Goal: Information Seeking & Learning: Learn about a topic

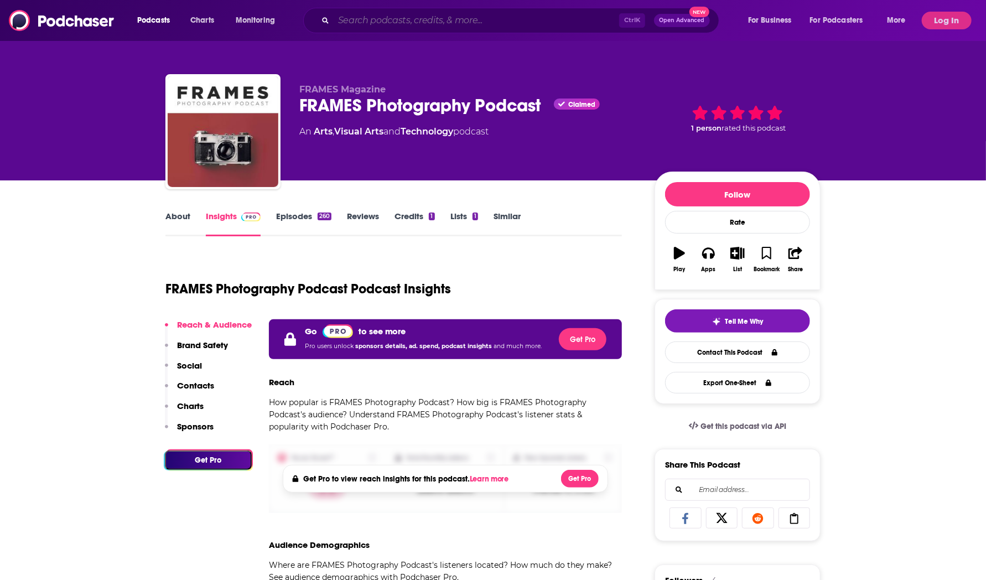
click at [371, 19] on input "Search podcasts, credits, & more..." at bounding box center [477, 21] width 286 height 18
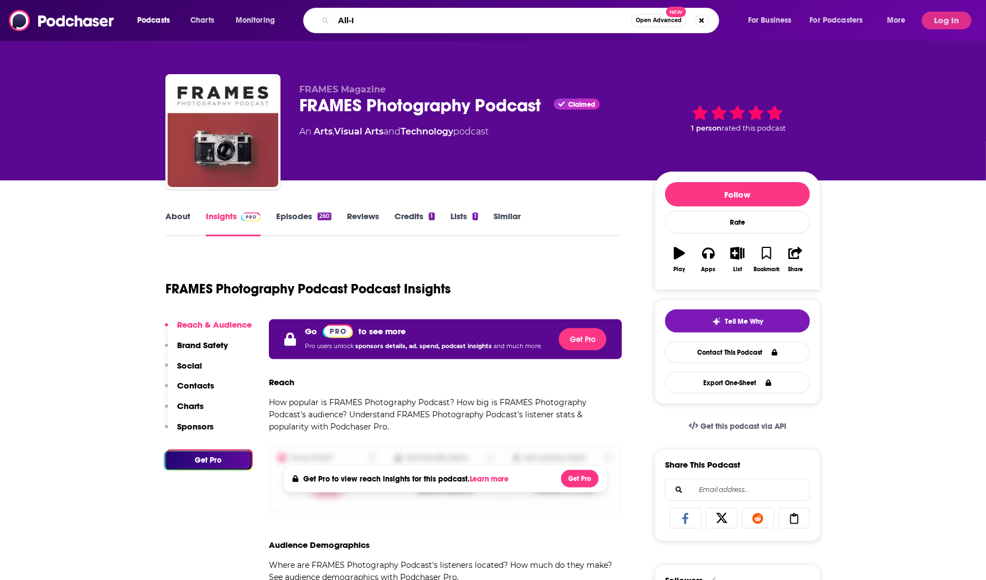
type input "All-In"
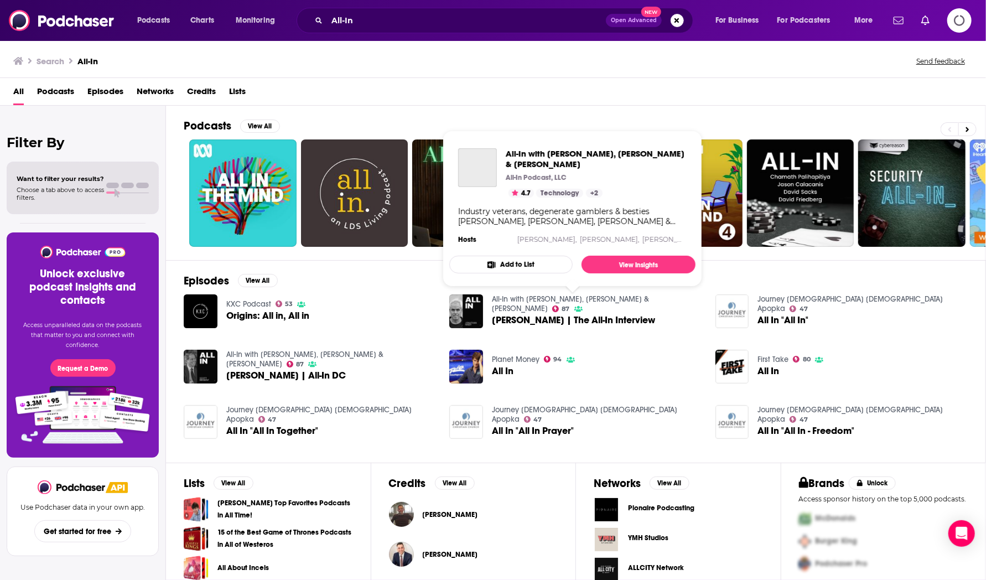
click at [539, 299] on link "All-In with [PERSON_NAME], [PERSON_NAME] & [PERSON_NAME]" at bounding box center [570, 303] width 157 height 19
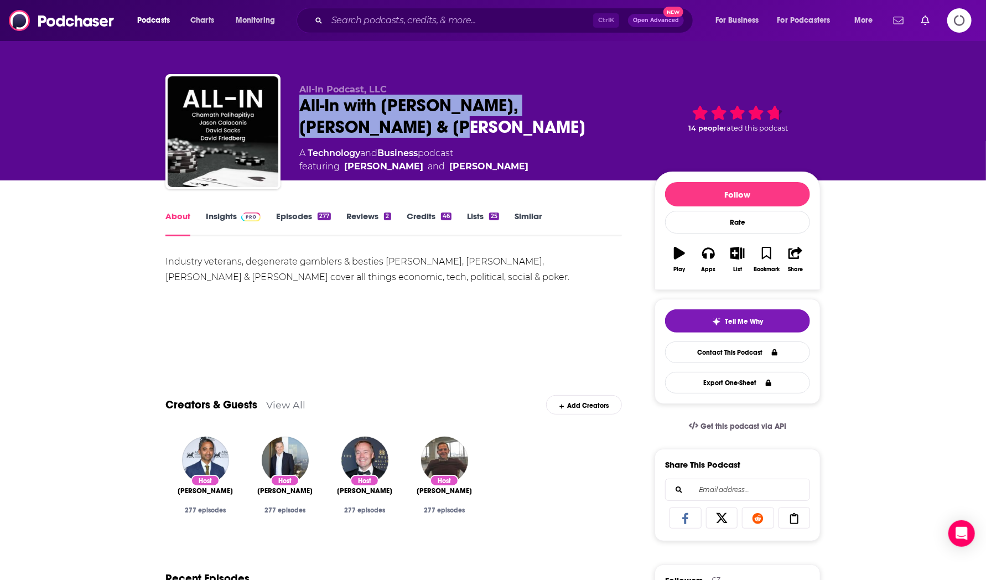
drag, startPoint x: 380, startPoint y: 128, endPoint x: 307, endPoint y: 107, distance: 76.2
click at [307, 107] on div "All-In with [PERSON_NAME], [PERSON_NAME] & [PERSON_NAME]" at bounding box center [468, 116] width 338 height 43
copy h1 "All-In with [PERSON_NAME], [PERSON_NAME] & [PERSON_NAME]"
click at [361, 19] on input "Search podcasts, credits, & more..." at bounding box center [460, 21] width 266 height 18
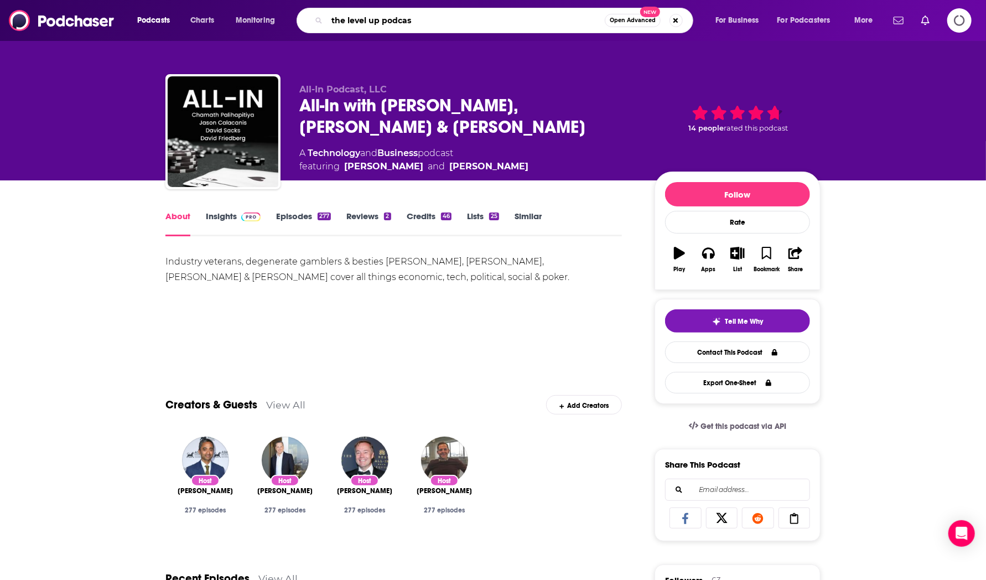
type input "the level up podcast"
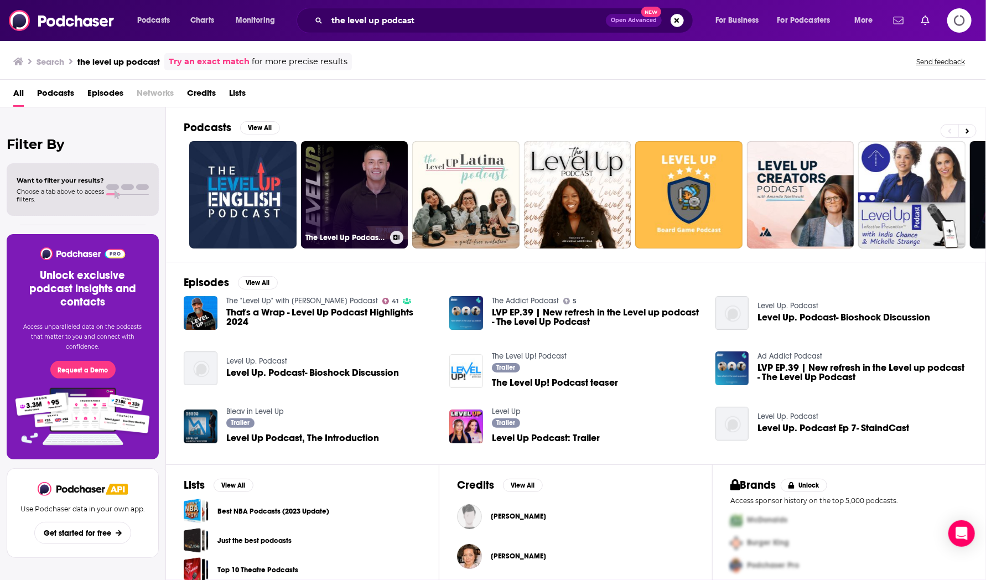
click at [318, 175] on link "The Level Up Podcast w/ [PERSON_NAME]" at bounding box center [354, 194] width 107 height 107
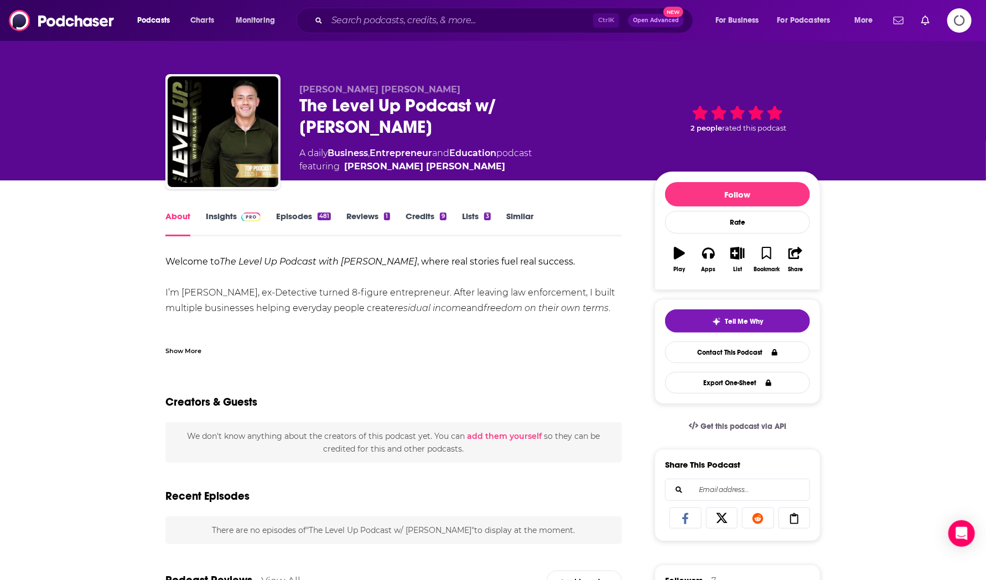
click at [229, 219] on link "Insights" at bounding box center [233, 223] width 55 height 25
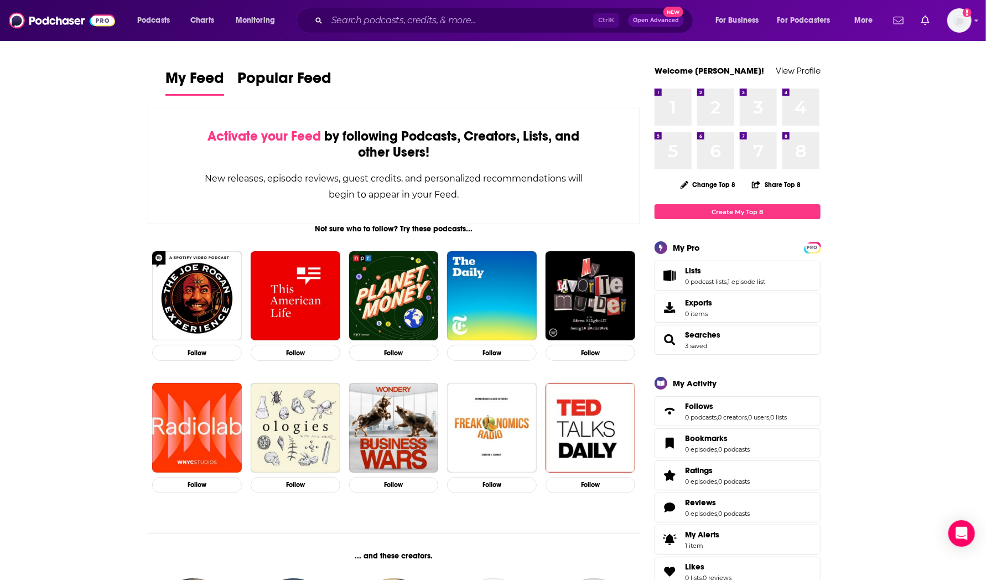
click at [445, 29] on input "Search podcasts, credits, & more..." at bounding box center [460, 21] width 266 height 18
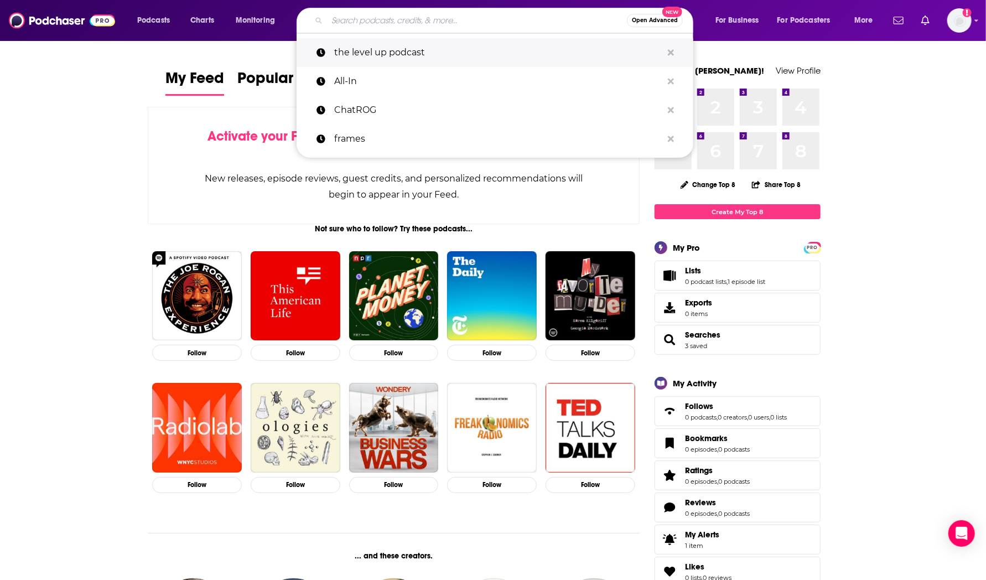
click at [466, 49] on p "the level up podcast" at bounding box center [498, 52] width 328 height 29
type input "the level up podcast"
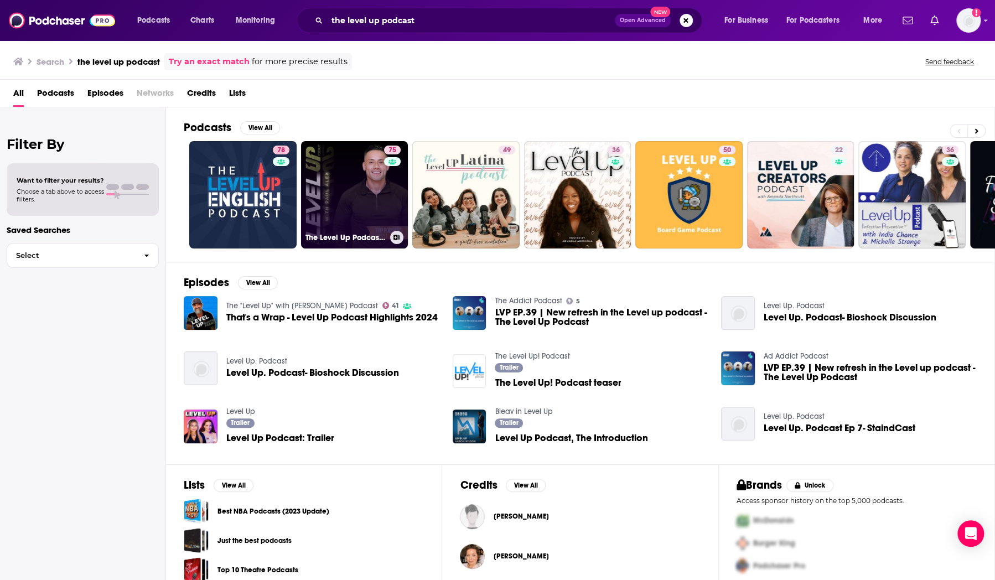
click at [346, 206] on link "75 The Level Up Podcast w/ [PERSON_NAME]" at bounding box center [354, 194] width 107 height 107
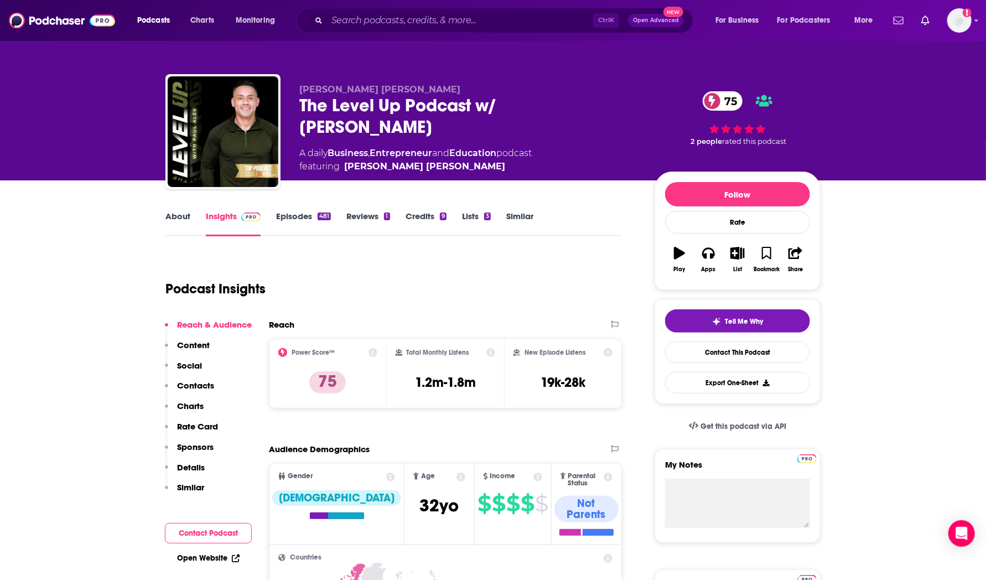
click at [452, 106] on div "The Level Up Podcast w/ [PERSON_NAME] 75" at bounding box center [468, 116] width 338 height 43
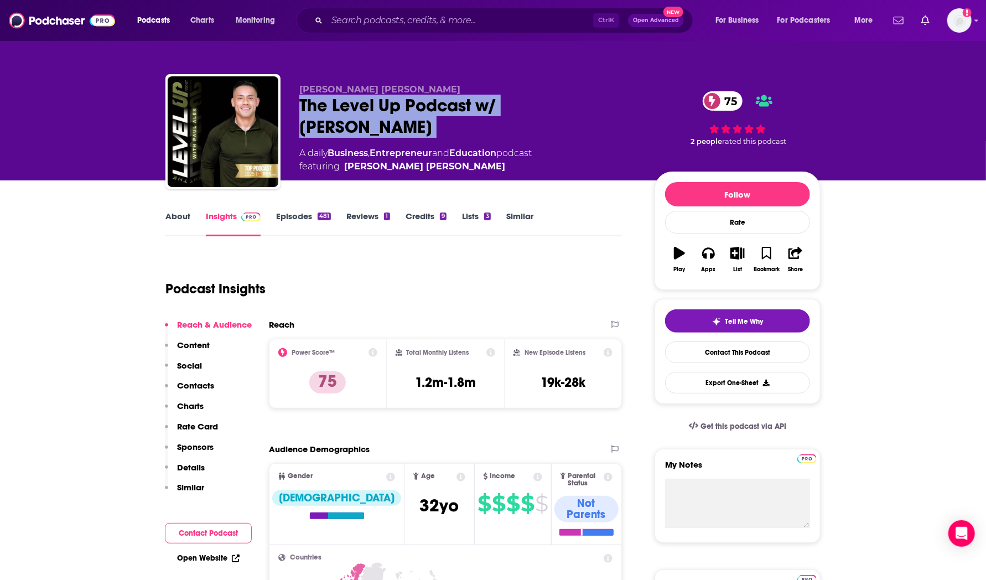
click at [452, 106] on div "The Level Up Podcast w/ [PERSON_NAME] 75" at bounding box center [468, 116] width 338 height 43
copy div "The Level Up Podcast w/ [PERSON_NAME] 75"
click at [408, 22] on input "Search podcasts, credits, & more..." at bounding box center [460, 21] width 266 height 18
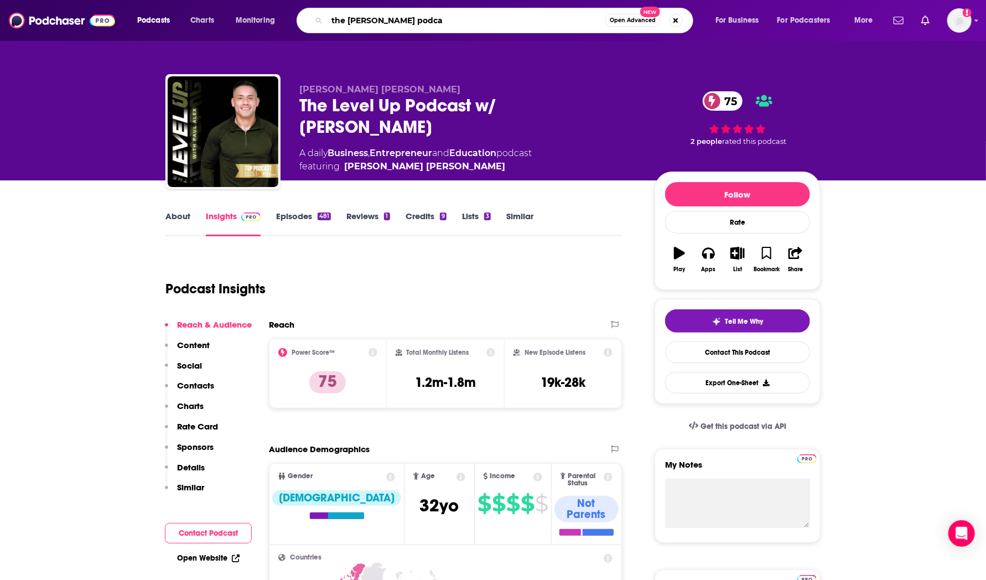
type input "the [PERSON_NAME] podcas"
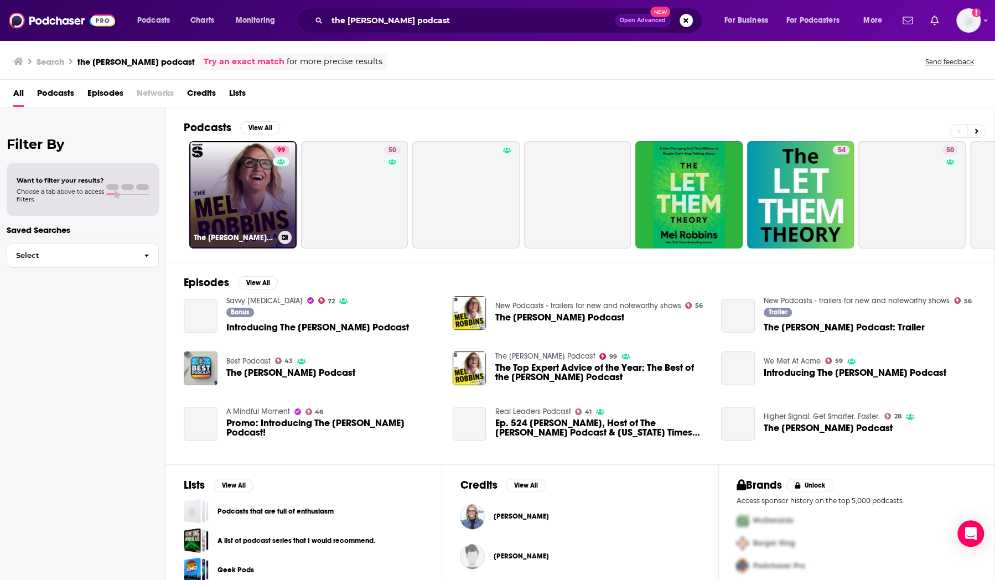
click at [245, 180] on link "99 The [PERSON_NAME] Podcast" at bounding box center [242, 194] width 107 height 107
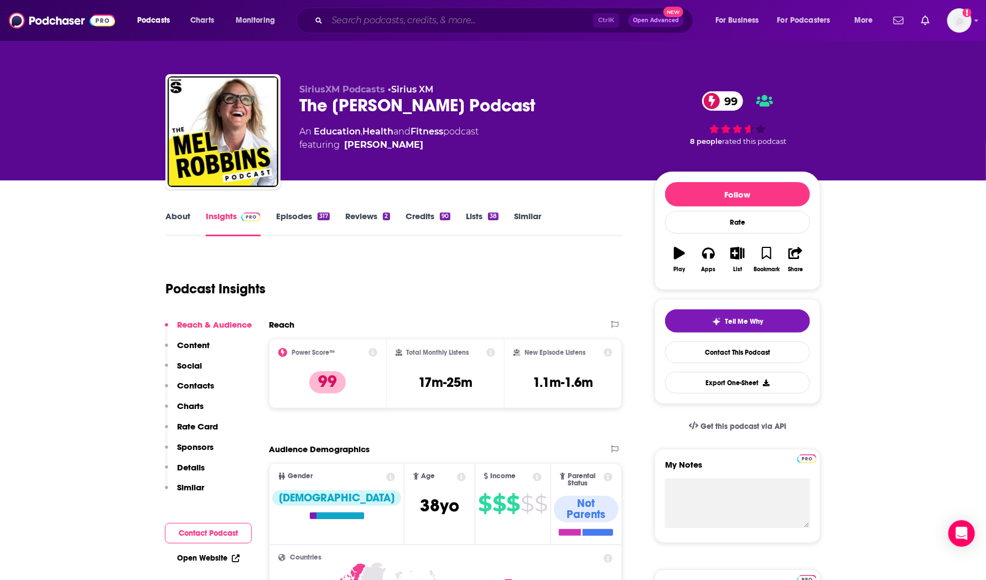
click at [386, 20] on input "Search podcasts, credits, & more..." at bounding box center [460, 21] width 266 height 18
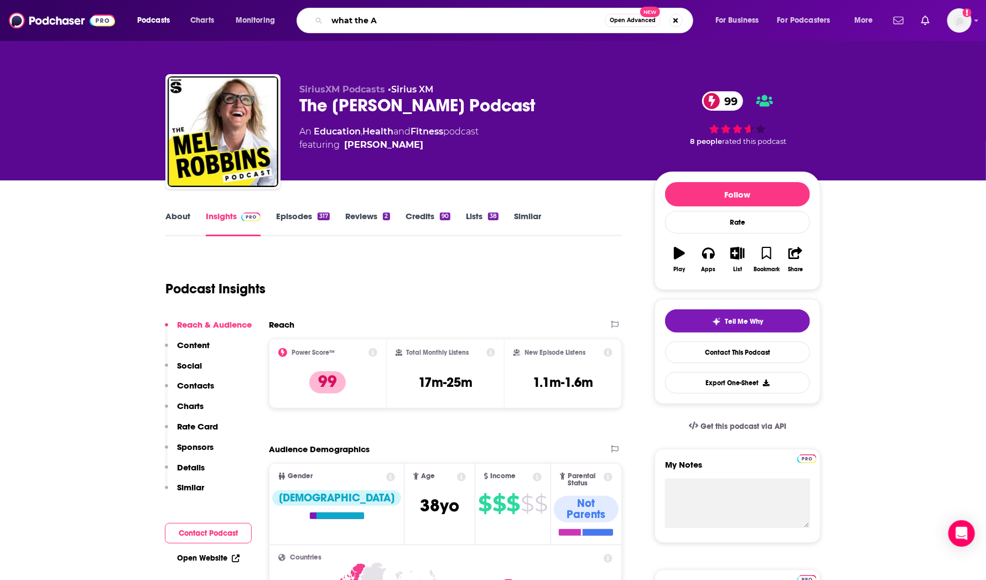
type input "what the AI"
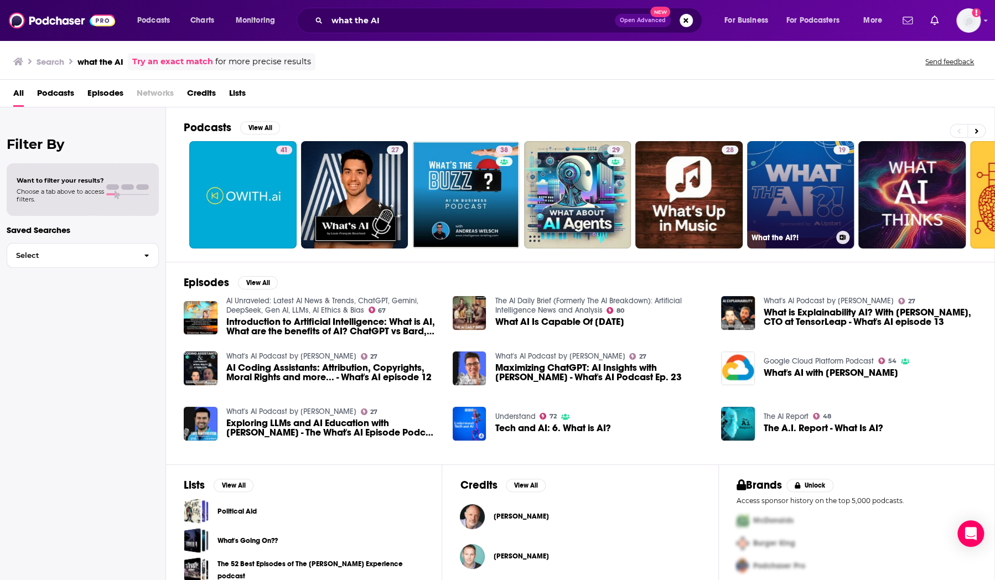
click at [797, 178] on link "19 What the AI?!" at bounding box center [800, 194] width 107 height 107
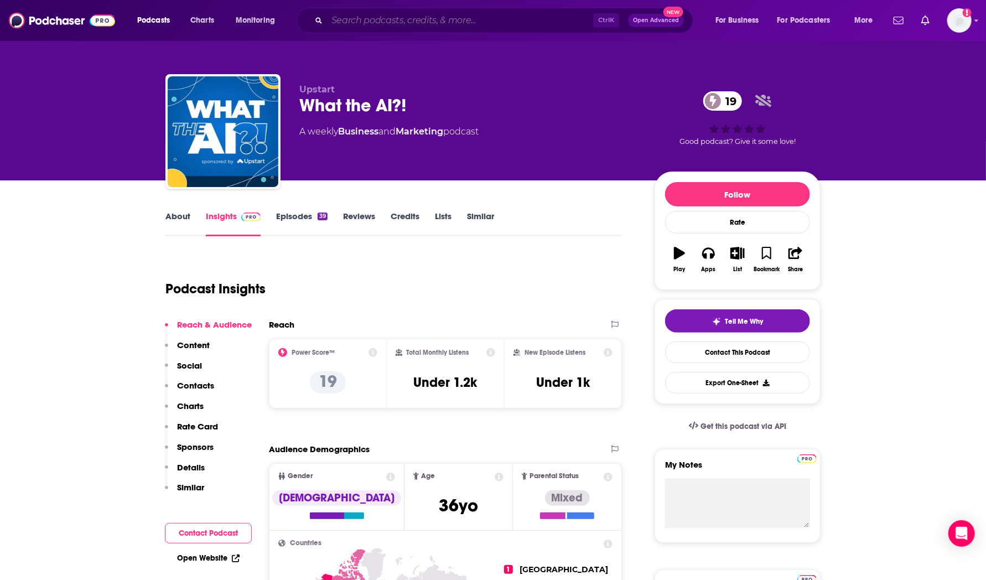
click at [437, 14] on input "Search podcasts, credits, & more..." at bounding box center [460, 21] width 266 height 18
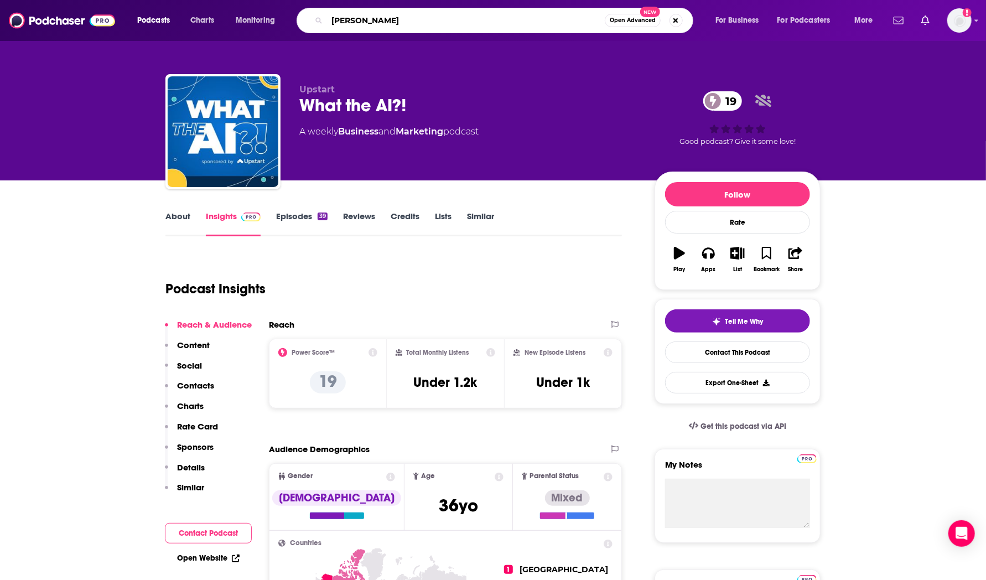
type input "[PERSON_NAME] tech"
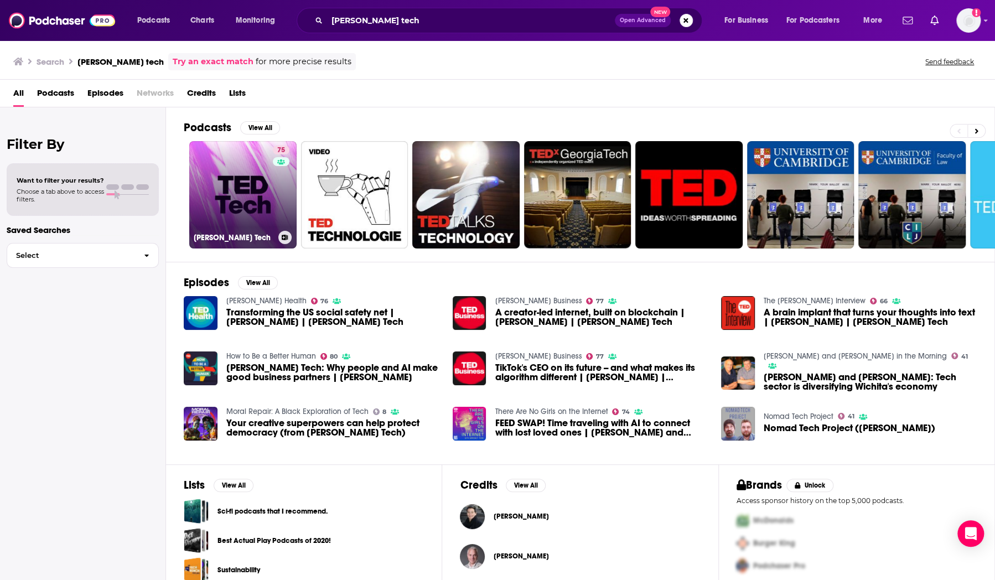
click at [235, 184] on link "75 [PERSON_NAME] Tech" at bounding box center [242, 194] width 107 height 107
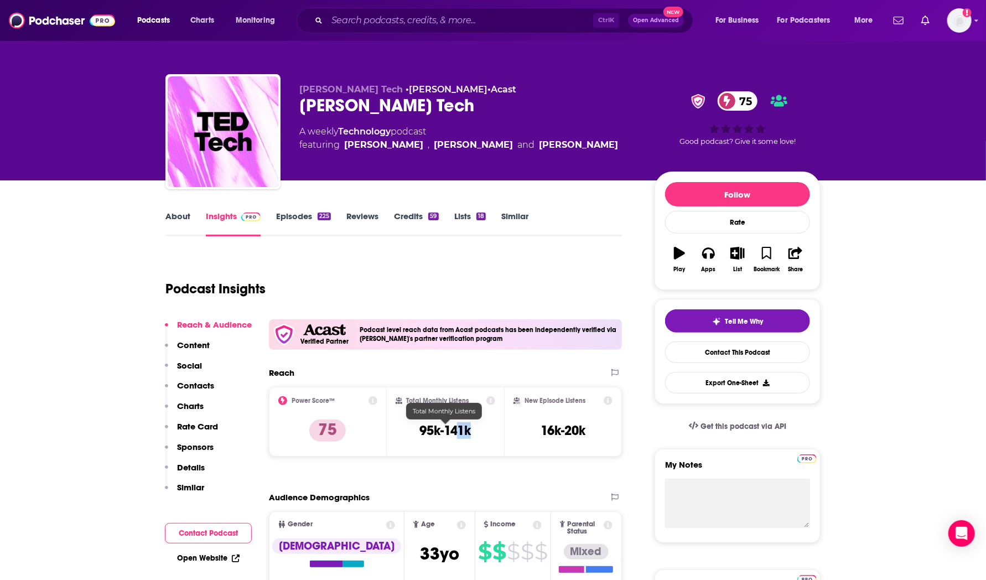
drag, startPoint x: 470, startPoint y: 432, endPoint x: 464, endPoint y: 433, distance: 6.7
click at [464, 433] on h3 "95k-141k" at bounding box center [444, 430] width 51 height 17
